Goal: Find specific page/section: Find specific page/section

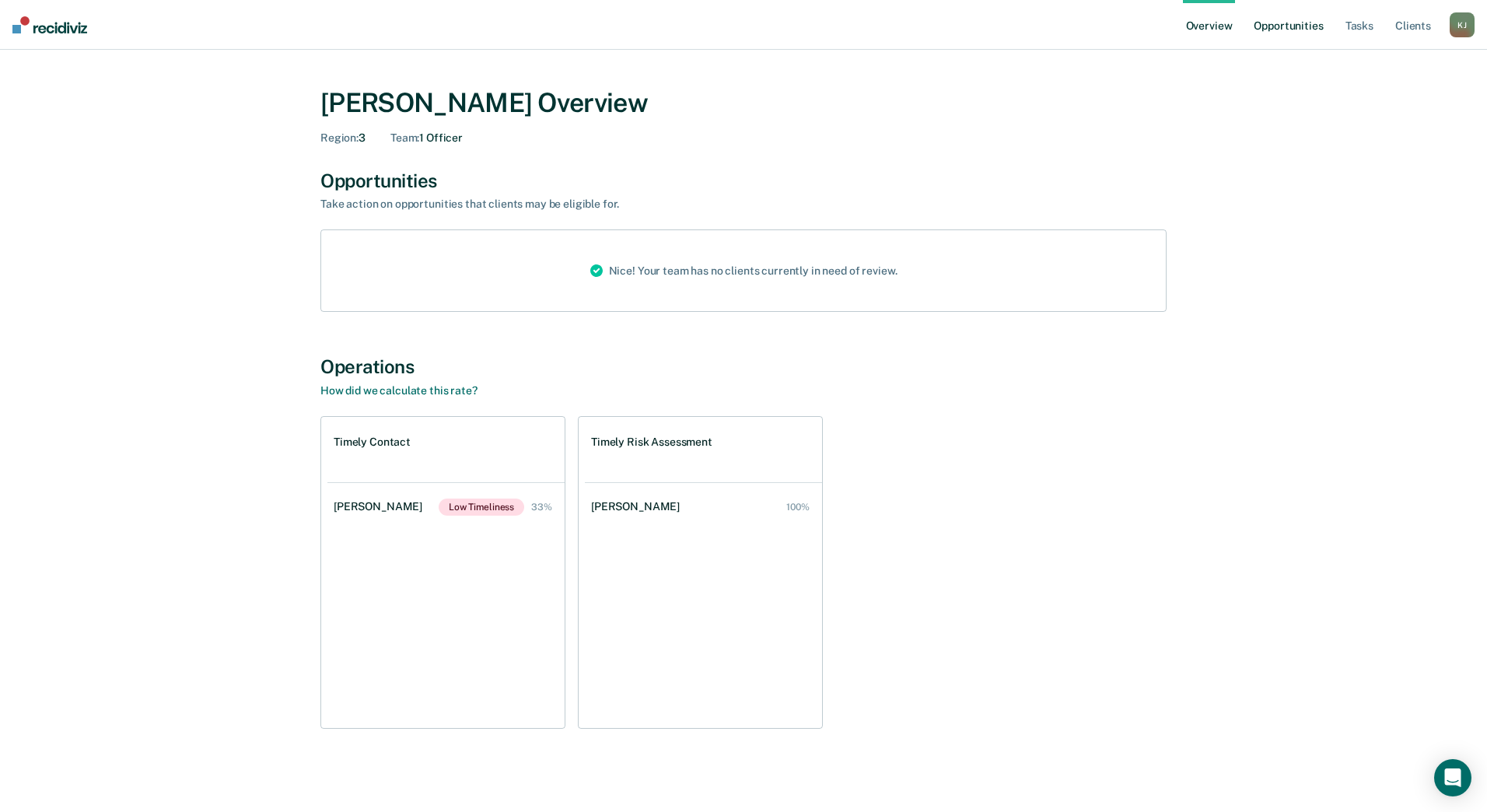
click at [1278, 30] on link "Opportunities" at bounding box center [1288, 25] width 75 height 50
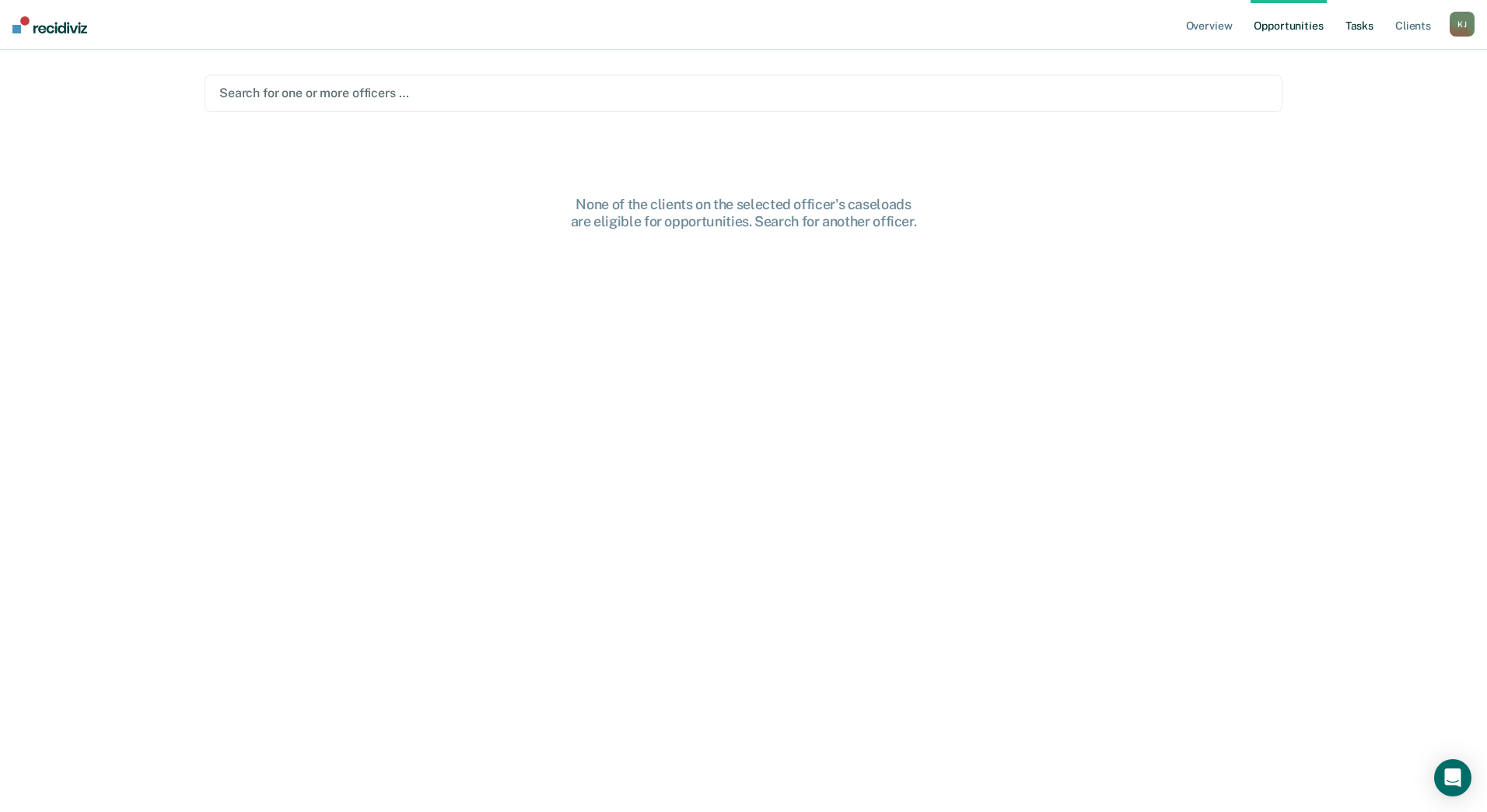
click at [1346, 28] on link "Tasks" at bounding box center [1360, 25] width 34 height 50
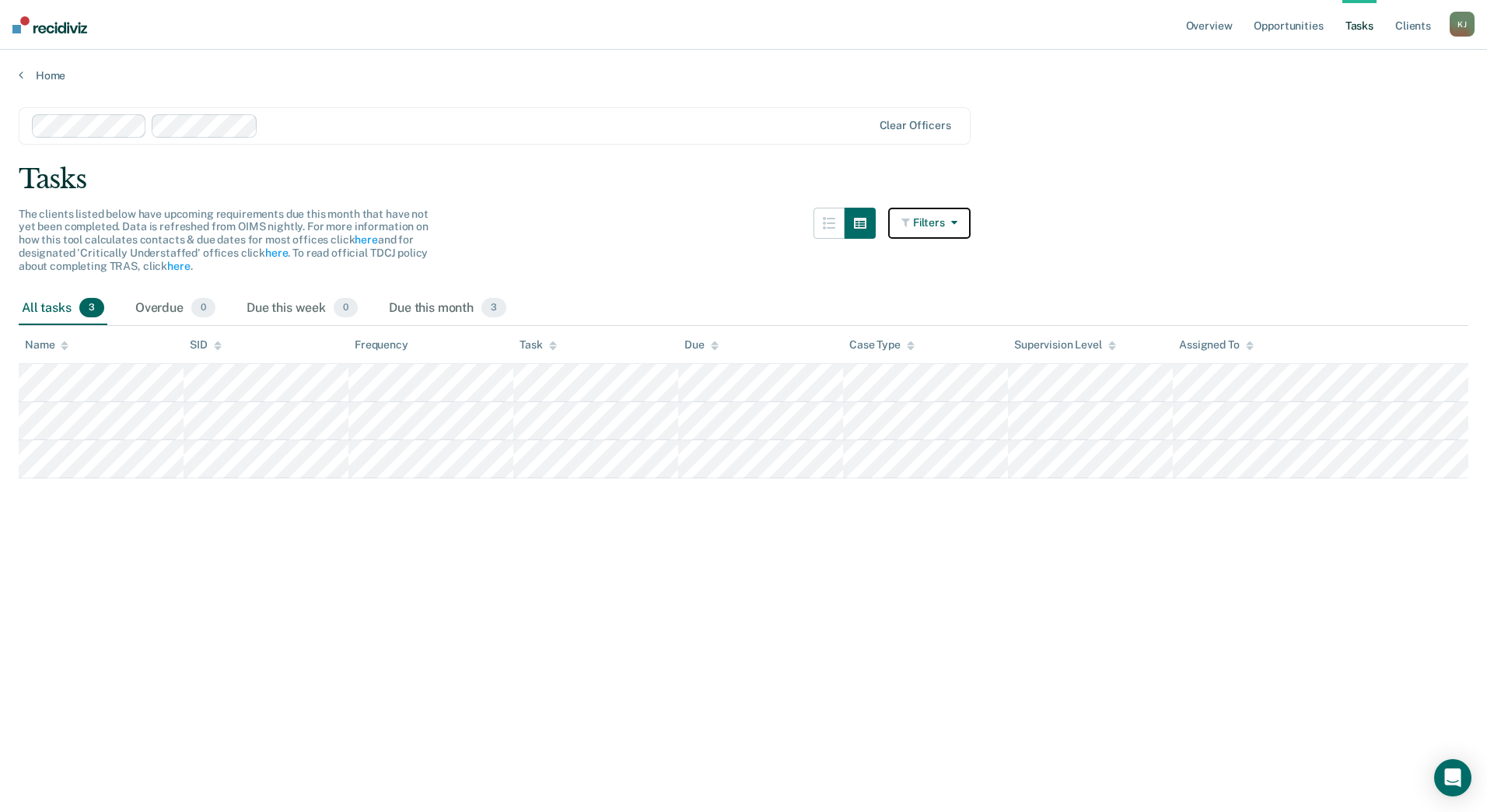
click at [958, 221] on button "Filters" at bounding box center [928, 223] width 82 height 31
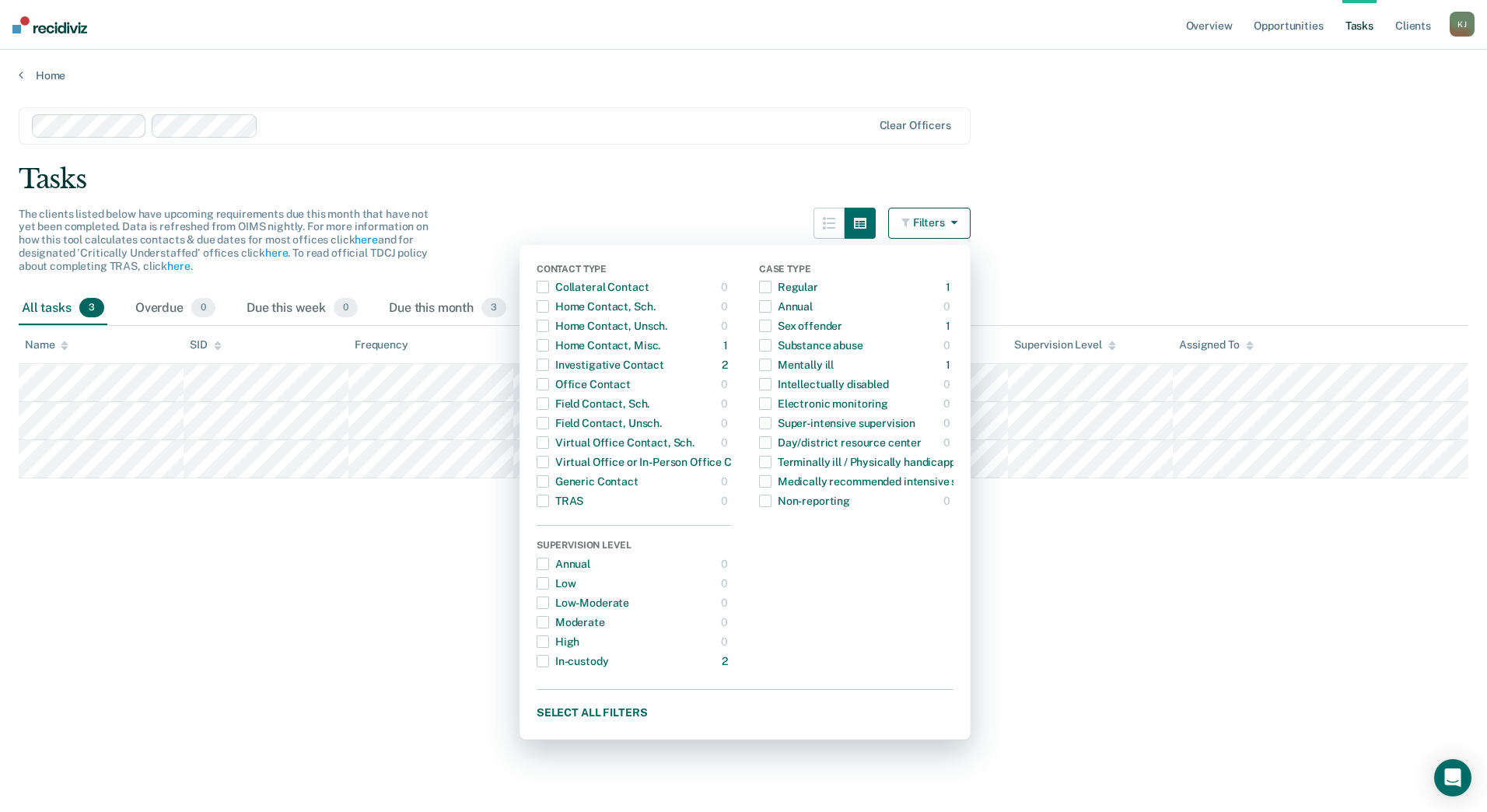
click at [1146, 258] on main "Clear officers Tasks The clients listed below have upcoming requirements due th…" at bounding box center [744, 444] width 1487 height 724
click at [1144, 257] on main "Clear officers Tasks The clients listed below have upcoming requirements due th…" at bounding box center [744, 444] width 1487 height 724
